Goal: Answer question/provide support: Answer question/provide support

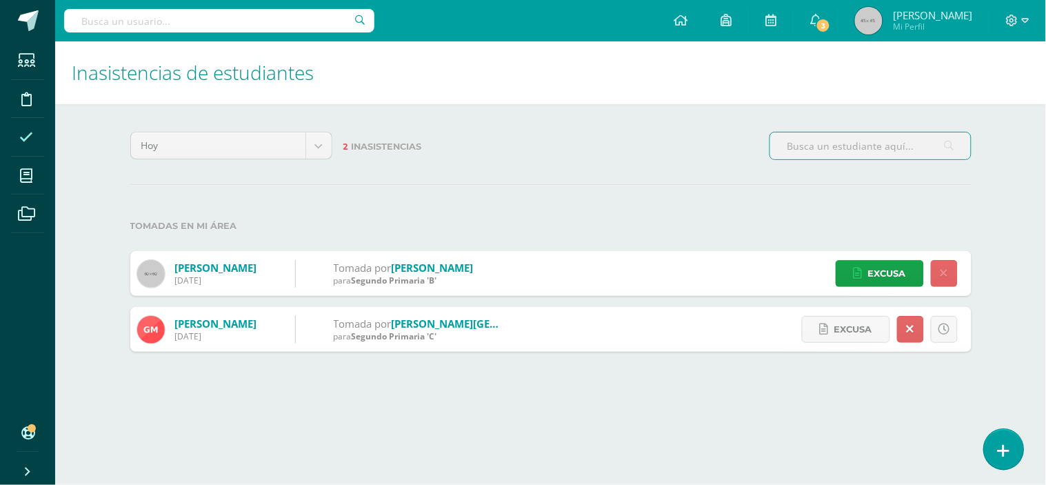
click at [1008, 451] on icon at bounding box center [1004, 451] width 12 height 16
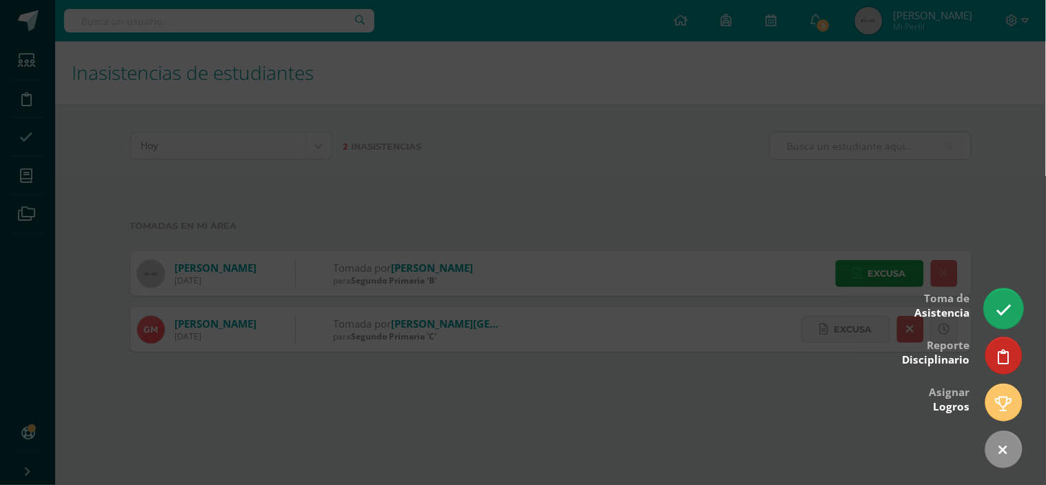
click at [1004, 302] on icon at bounding box center [1004, 310] width 16 height 16
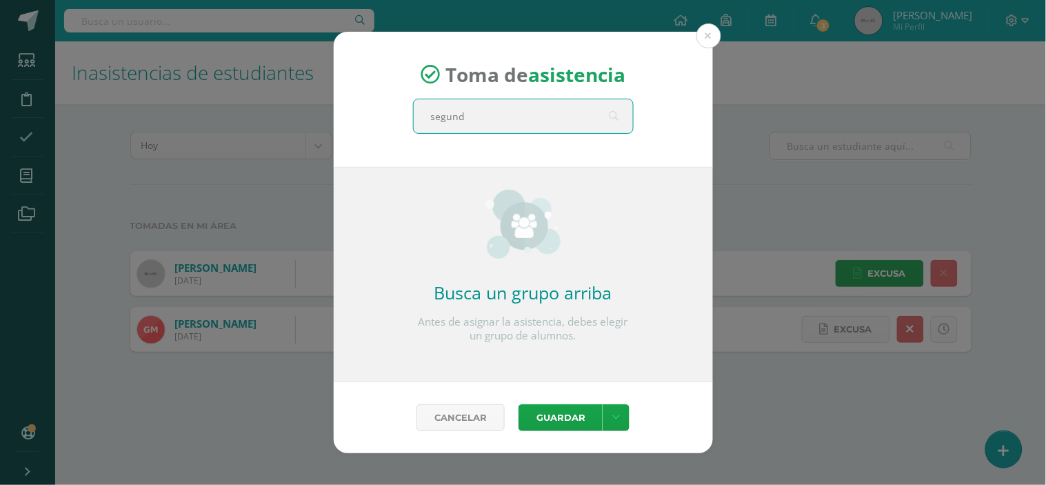
type input "segundo"
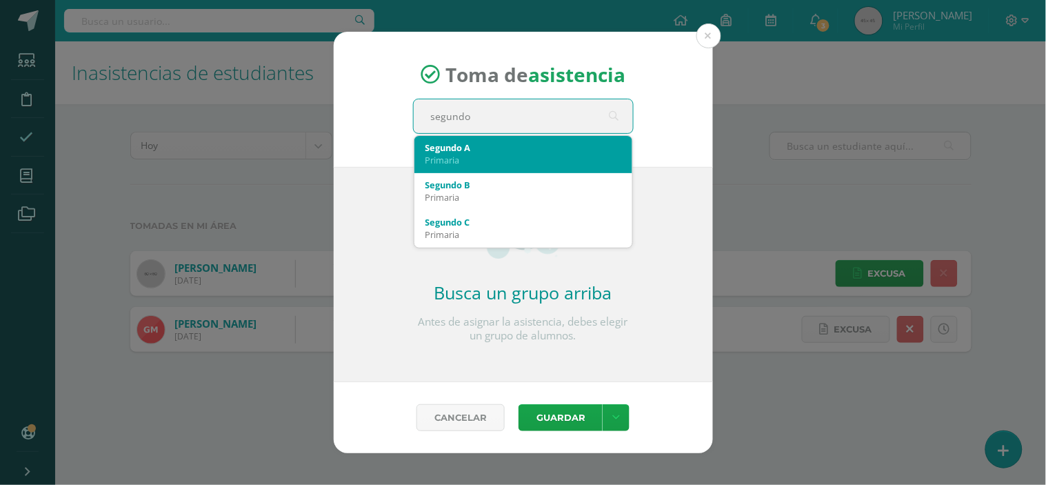
click at [511, 162] on div "Primaria" at bounding box center [524, 160] width 196 height 12
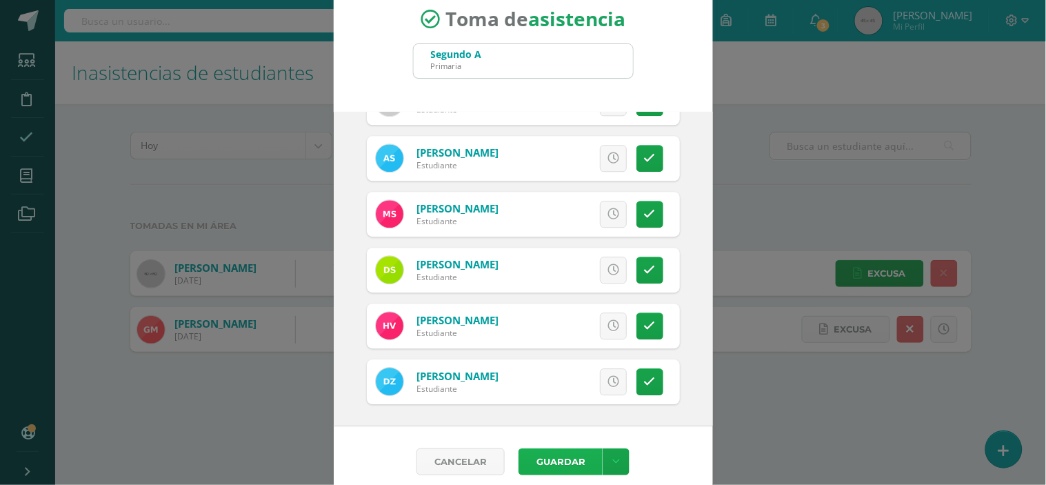
scroll to position [36, 0]
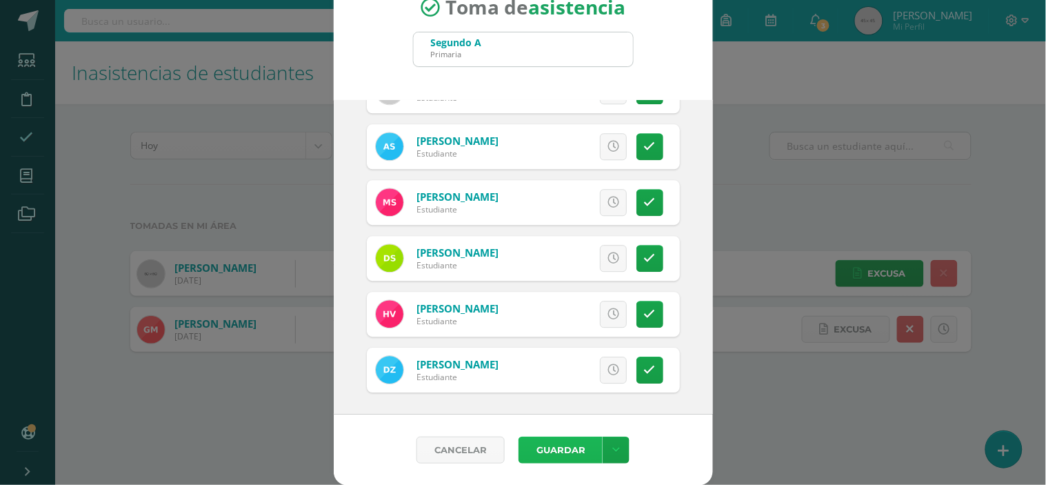
click at [569, 445] on button "Guardar" at bounding box center [561, 450] width 84 height 27
